Goal: Transaction & Acquisition: Subscribe to service/newsletter

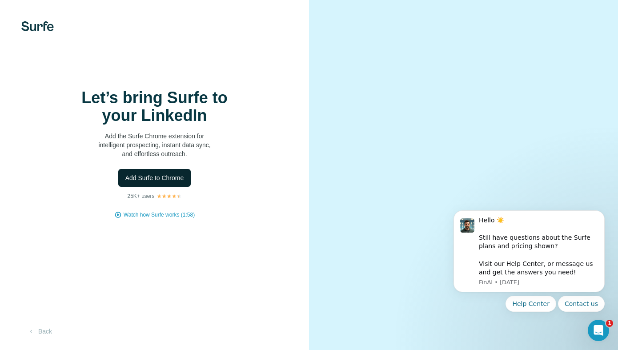
click at [177, 176] on span "Add Surfe to Chrome" at bounding box center [154, 177] width 59 height 9
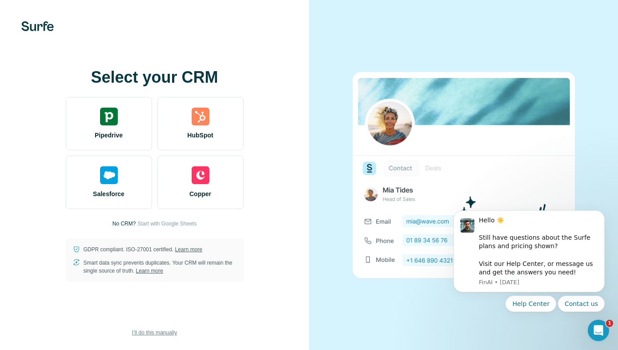
click at [158, 330] on span "I’ll do this manually" at bounding box center [154, 333] width 45 height 8
click at [162, 330] on span "I’ll do this manually" at bounding box center [154, 333] width 45 height 8
click at [162, 332] on span "I’ll do this manually" at bounding box center [154, 333] width 45 height 8
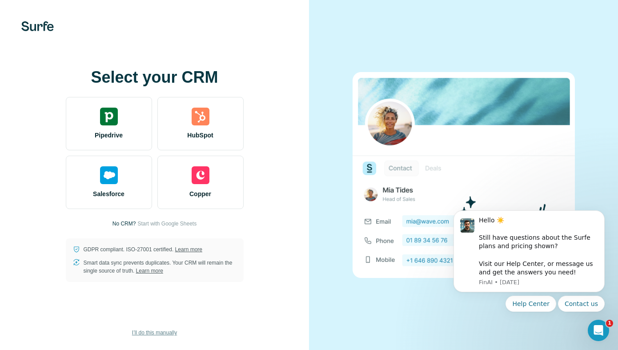
click at [162, 332] on span "I’ll do this manually" at bounding box center [154, 333] width 45 height 8
click at [173, 221] on span "Start with Google Sheets" at bounding box center [166, 224] width 59 height 8
